Goal: Find contact information: Find contact information

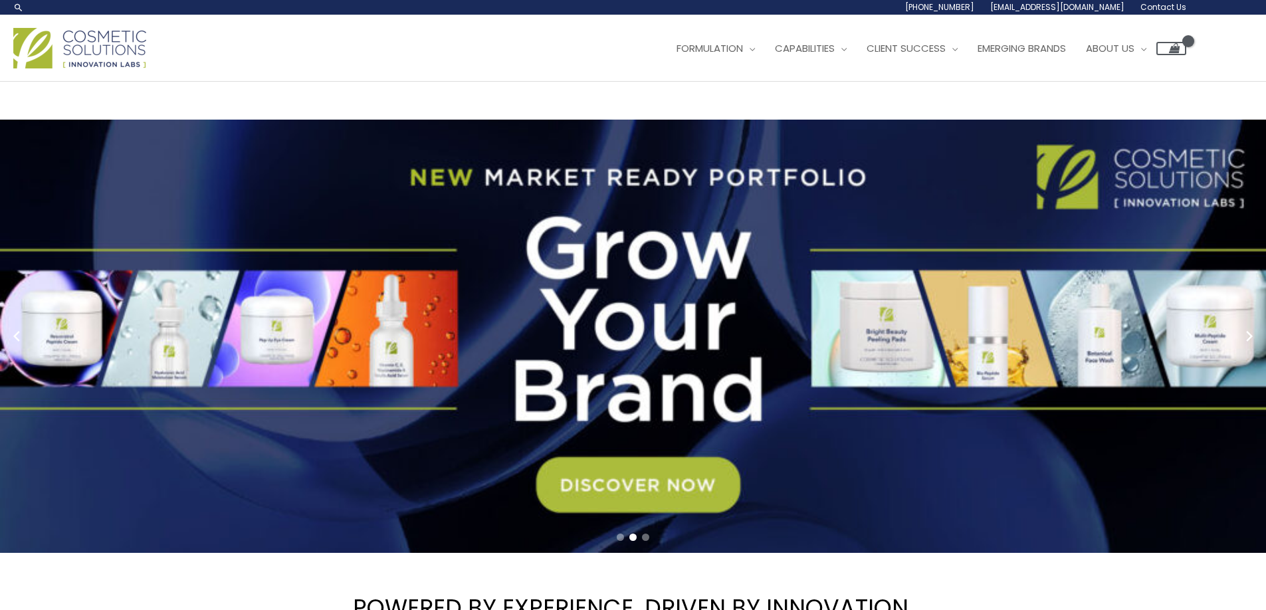
click at [0, 0] on span "[EMAIL_ADDRESS][DOMAIN_NAME]" at bounding box center [0, 0] width 0 height 0
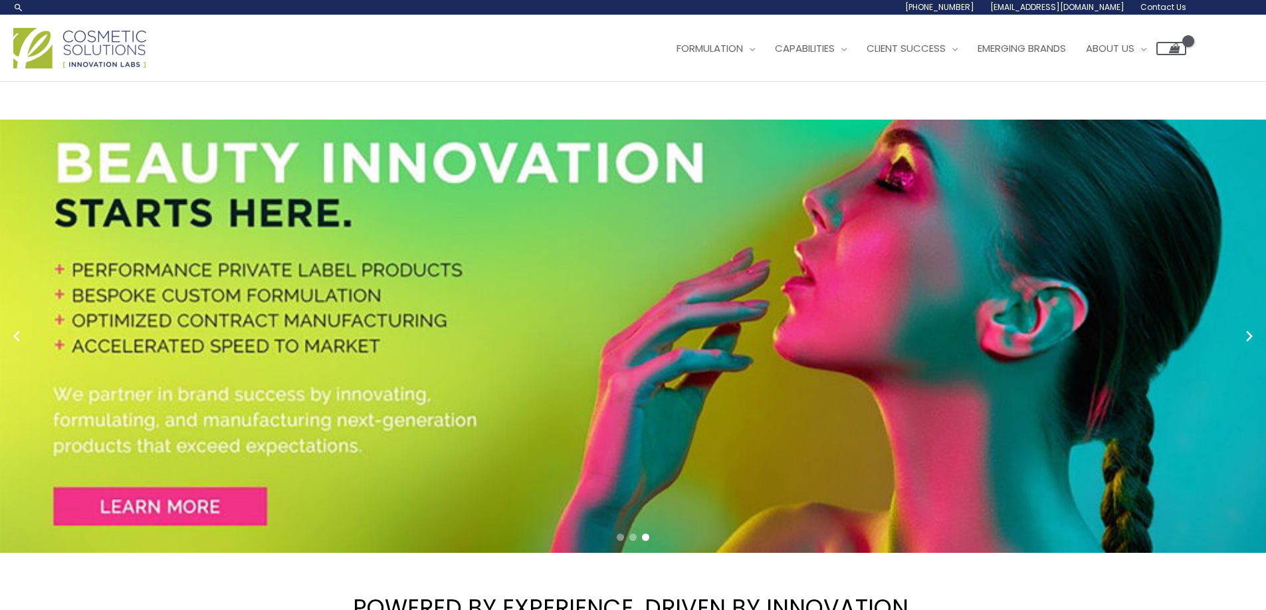
click at [0, 0] on span "Contact Us" at bounding box center [0, 0] width 0 height 0
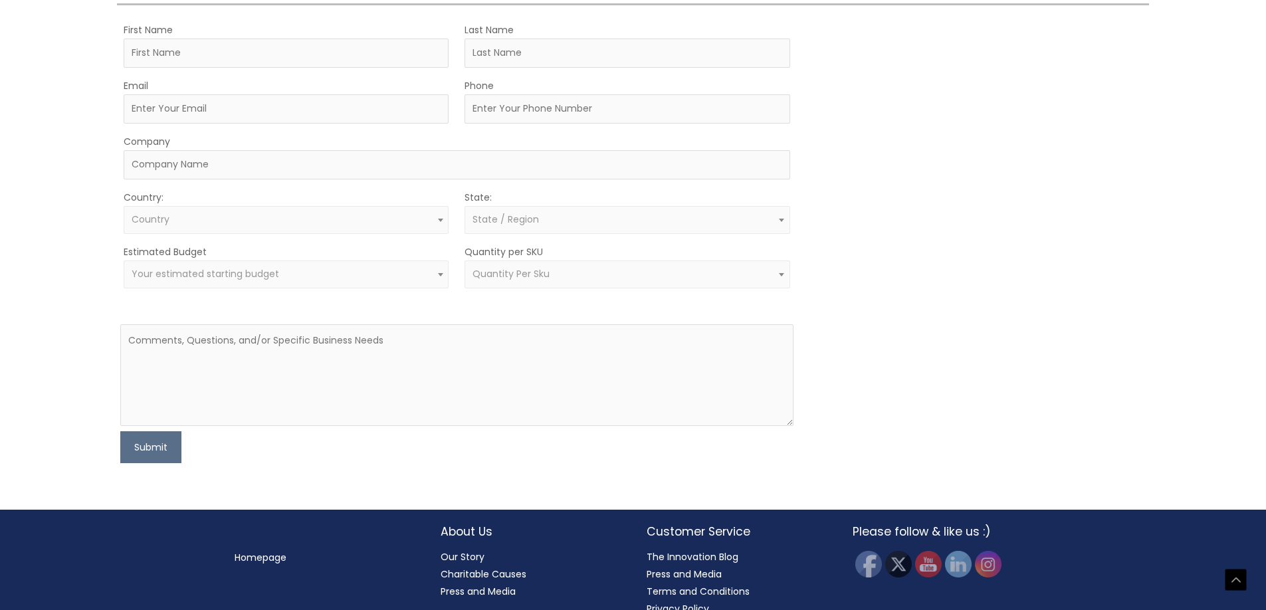
scroll to position [381, 0]
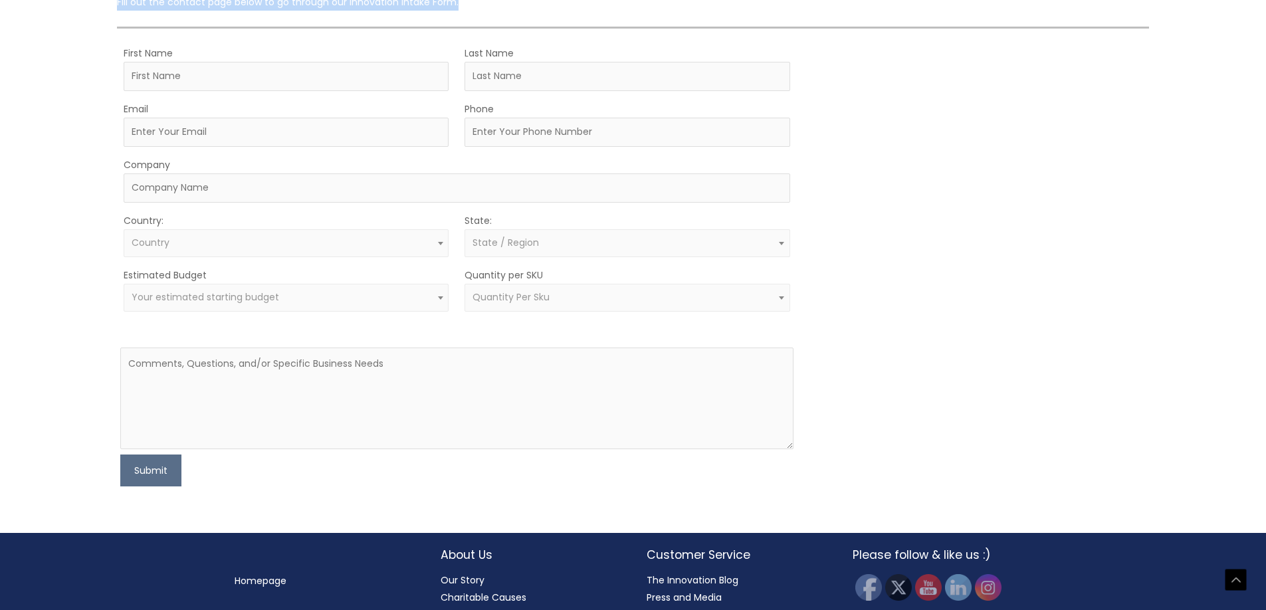
drag, startPoint x: 105, startPoint y: 306, endPoint x: 503, endPoint y: 312, distance: 398.2
click at [503, 312] on div "Let’s Innovate Together office: 561.226.8600 toll-free: [PHONE_NUMBER] fax: [PH…" at bounding box center [633, 116] width 1266 height 831
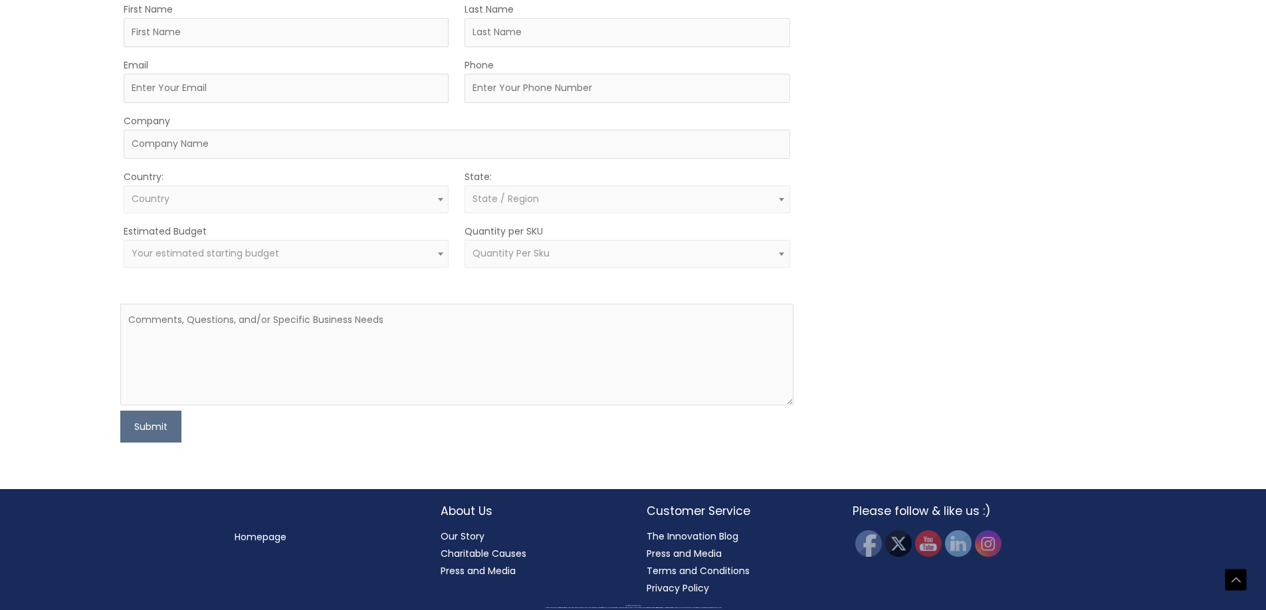
scroll to position [457, 0]
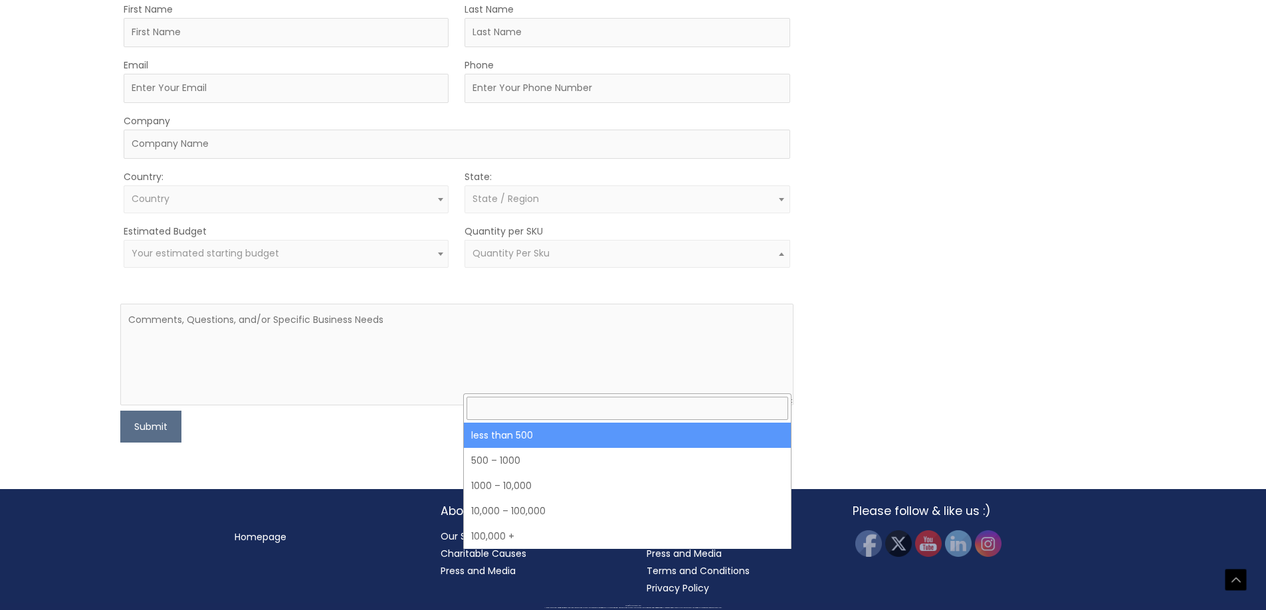
click at [548, 260] on span "Quantity Per Sku" at bounding box center [628, 253] width 310 height 13
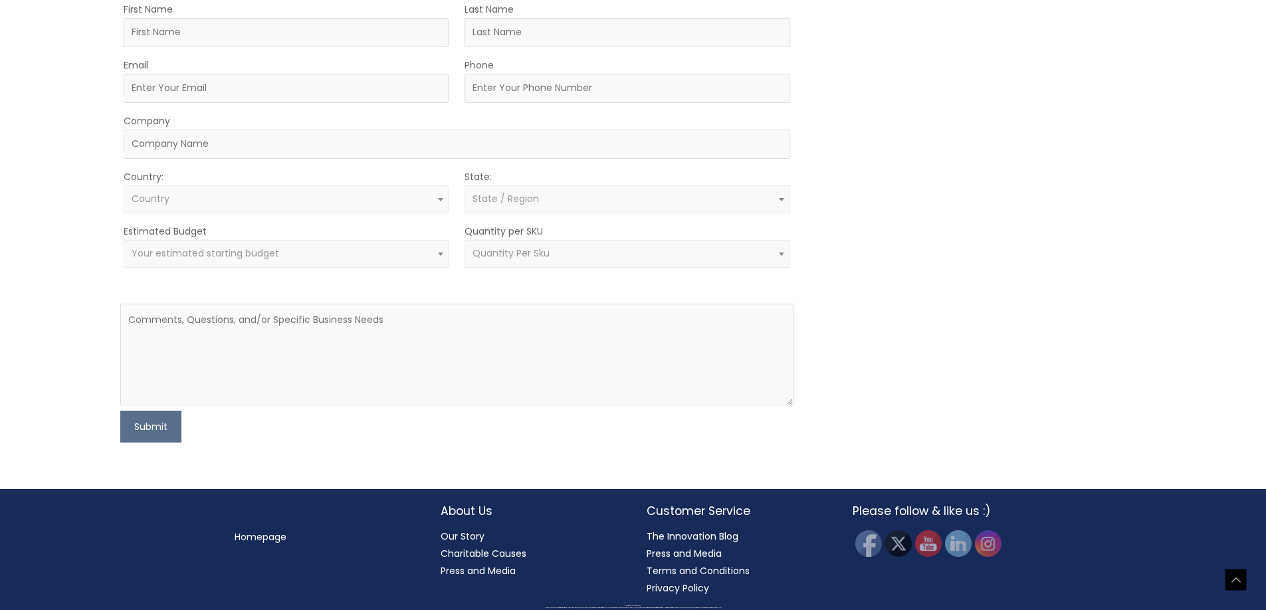
click at [550, 260] on span "Quantity Per Sku" at bounding box center [628, 253] width 310 height 13
click at [87, 463] on div "Let’s Innovate Together office: 561.226.8600 toll-free: [PHONE_NUMBER] fax: [PH…" at bounding box center [633, 72] width 1266 height 831
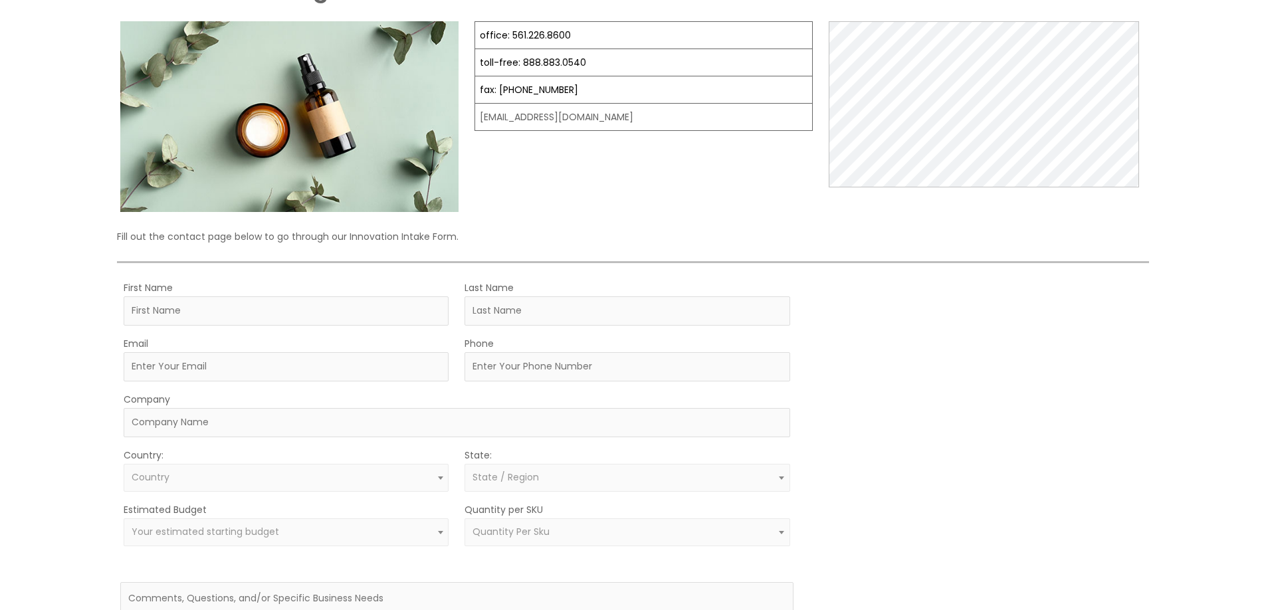
scroll to position [160, 0]
